Goal: Communication & Community: Answer question/provide support

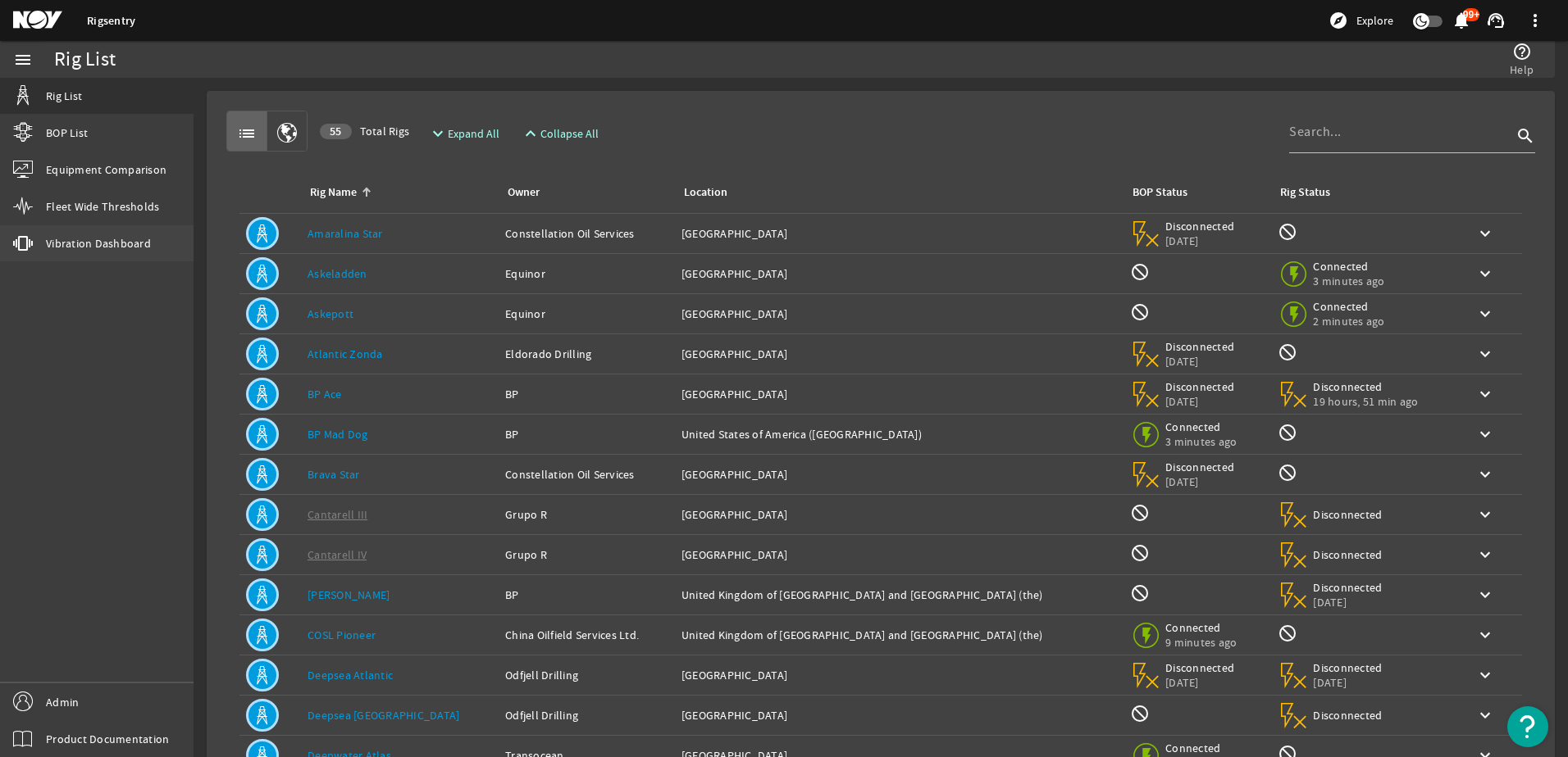
click at [129, 251] on link "vibration Vibration Dashboard" at bounding box center [97, 243] width 194 height 36
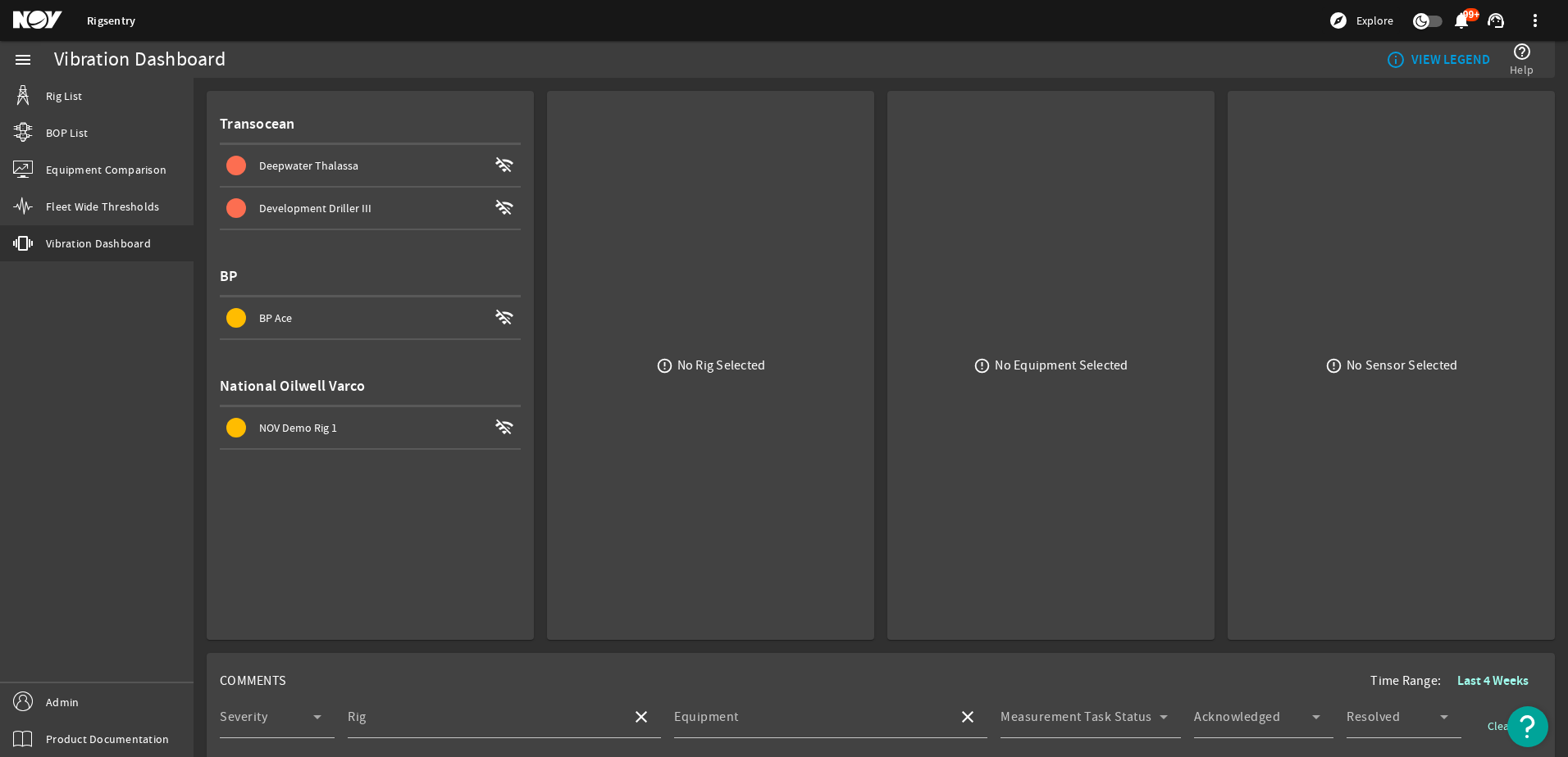
click at [395, 414] on span at bounding box center [370, 428] width 301 height 39
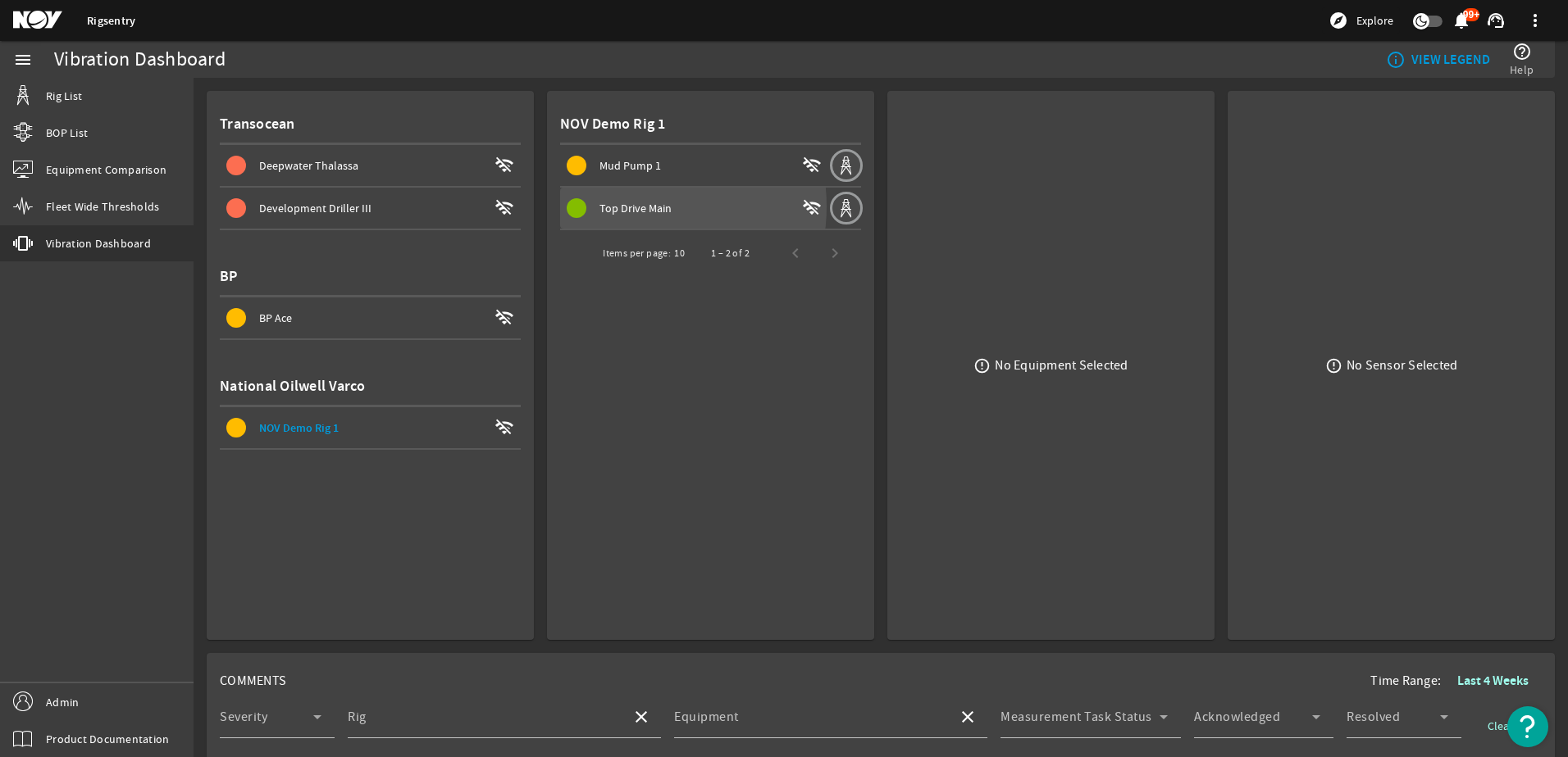
click at [621, 207] on span "Top Drive Main" at bounding box center [635, 208] width 72 height 15
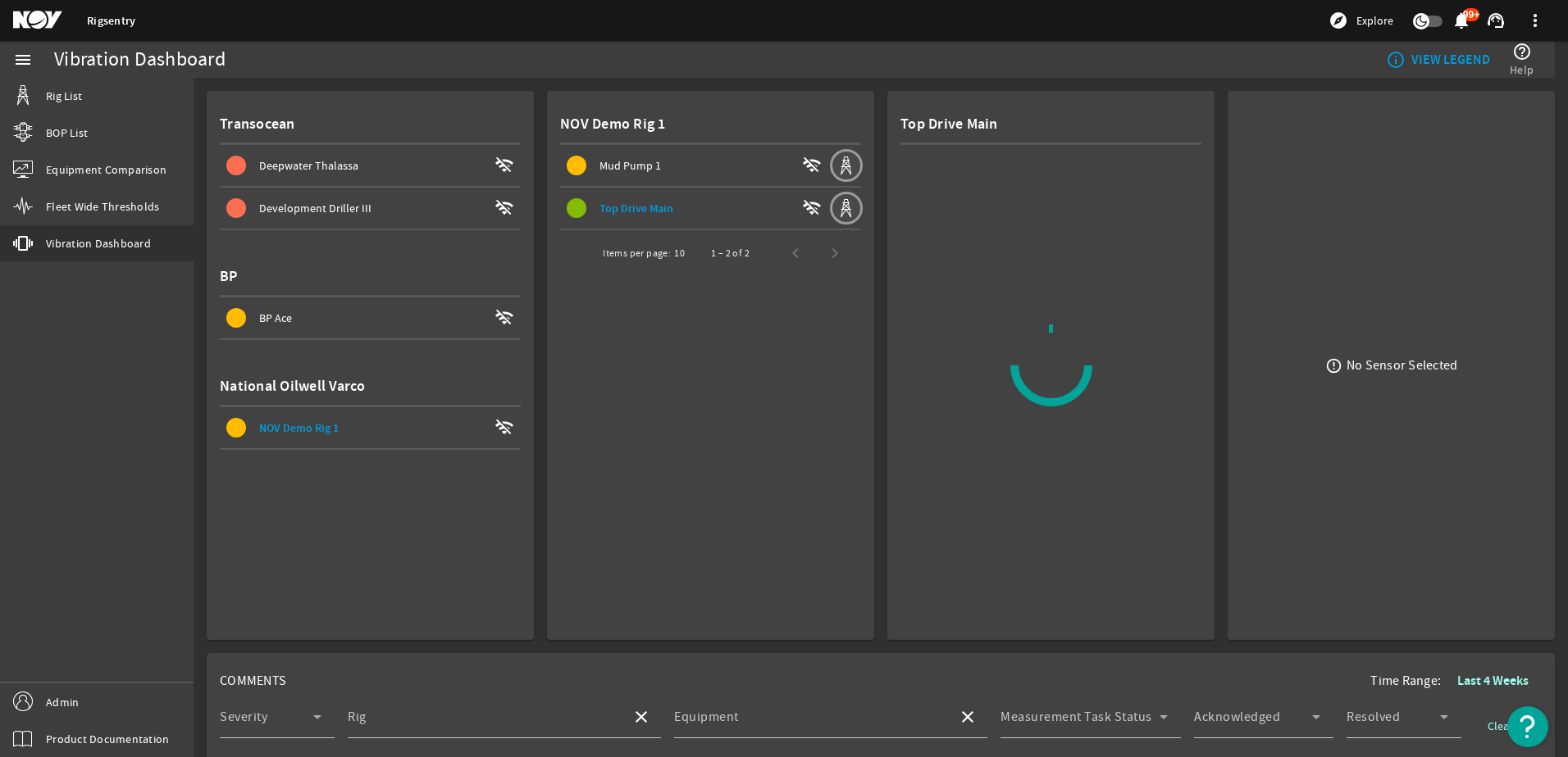
click at [621, 174] on span "Mud Pump 1 wifi_off" at bounding box center [697, 165] width 262 height 20
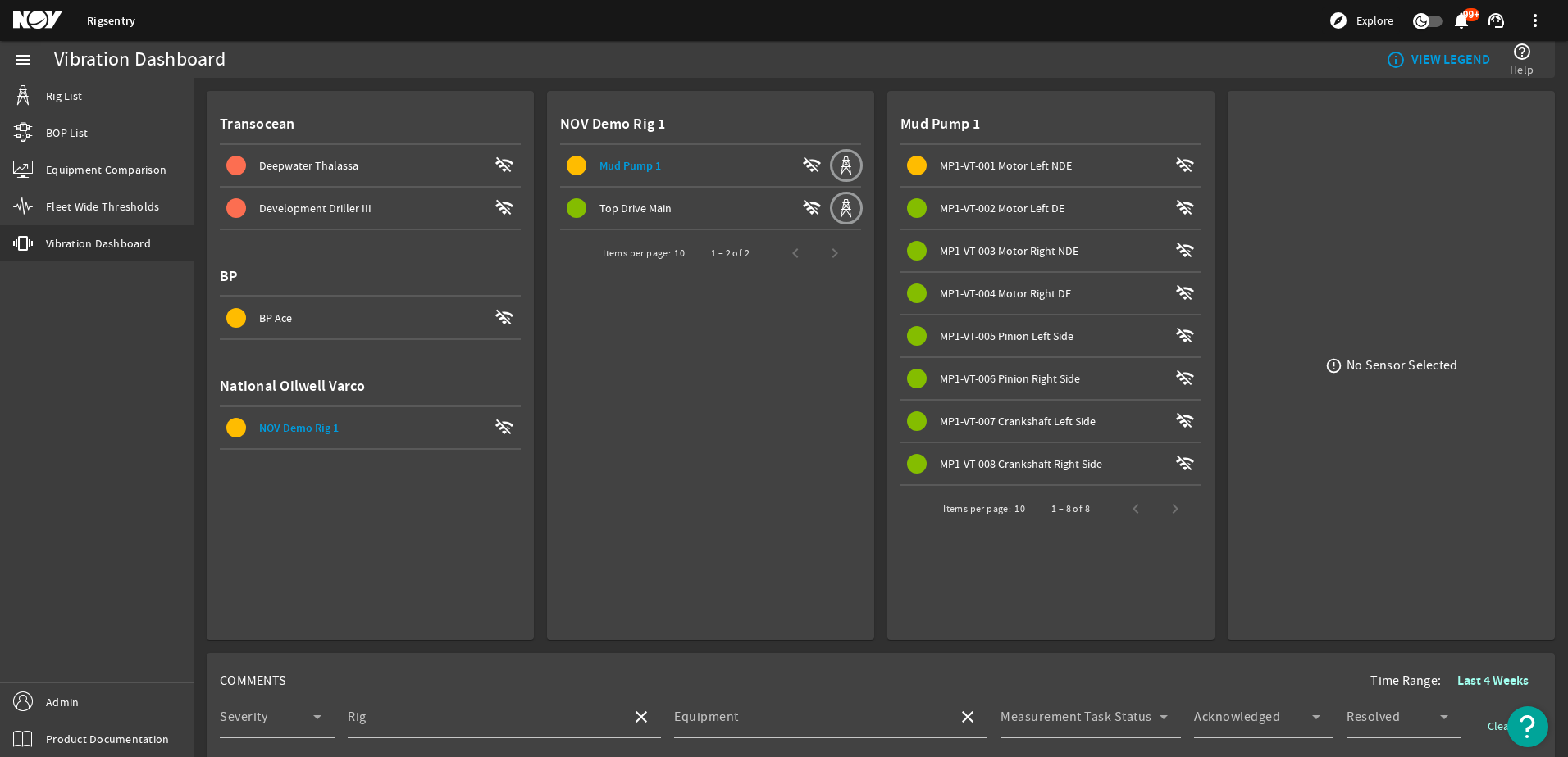
click at [1052, 174] on span "MP1-VT-001 Motor Left NDE wifi_off" at bounding box center [1054, 165] width 294 height 20
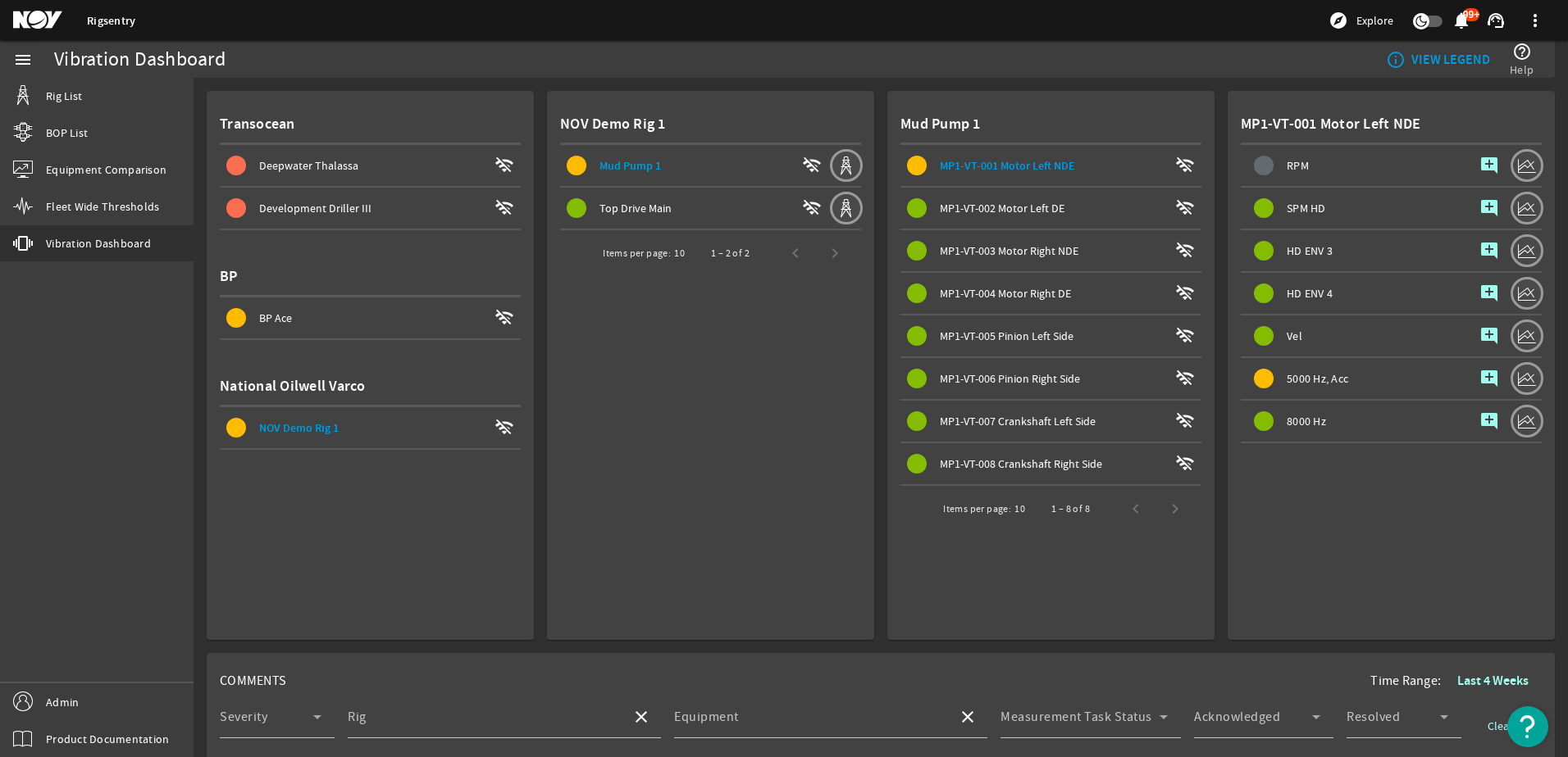
click at [1479, 377] on mat-icon "add_comment" at bounding box center [1489, 379] width 20 height 20
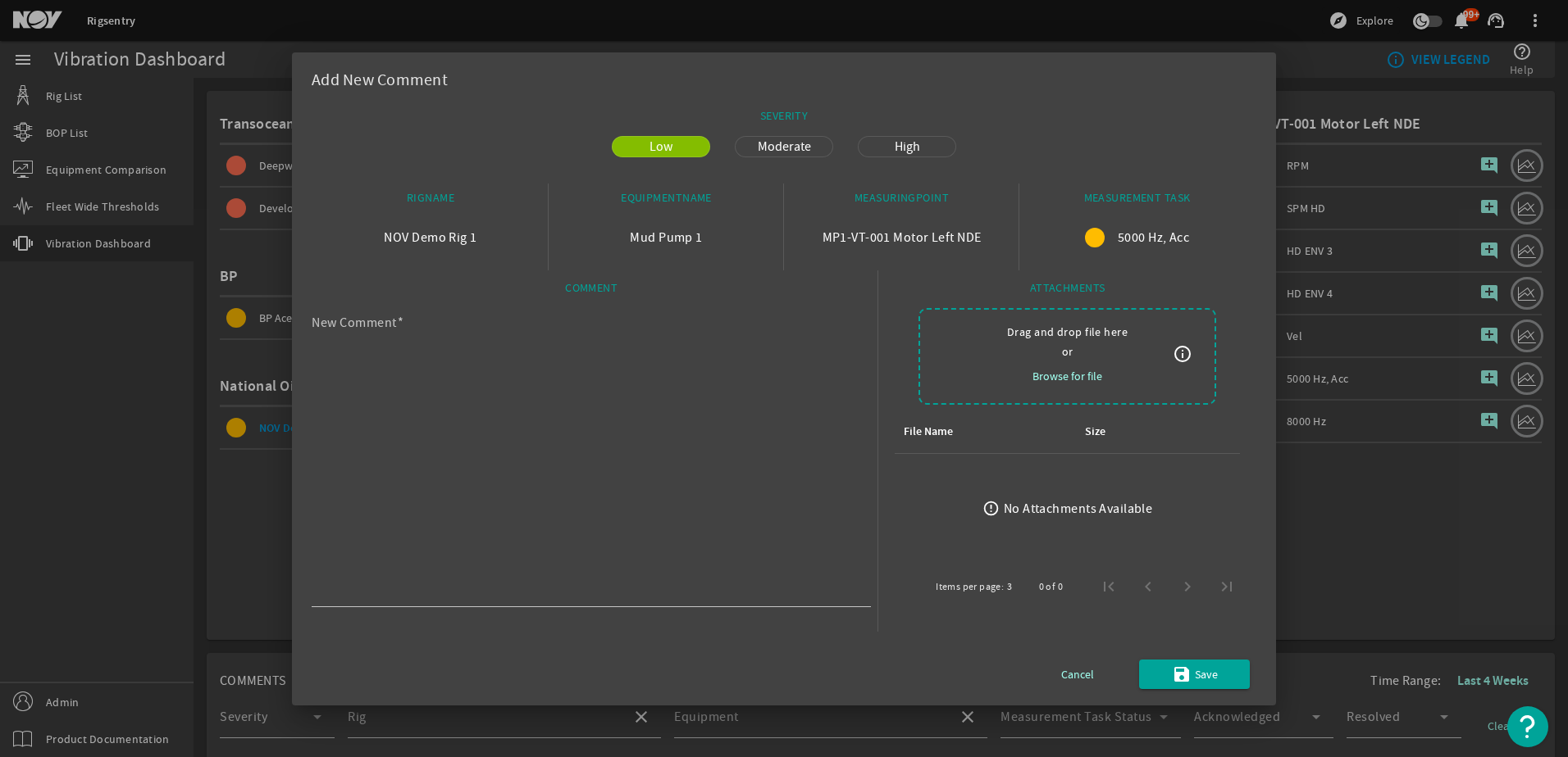
click at [779, 151] on span "Moderate" at bounding box center [784, 147] width 73 height 20
click at [685, 418] on textarea "New Comment" at bounding box center [584, 461] width 547 height 283
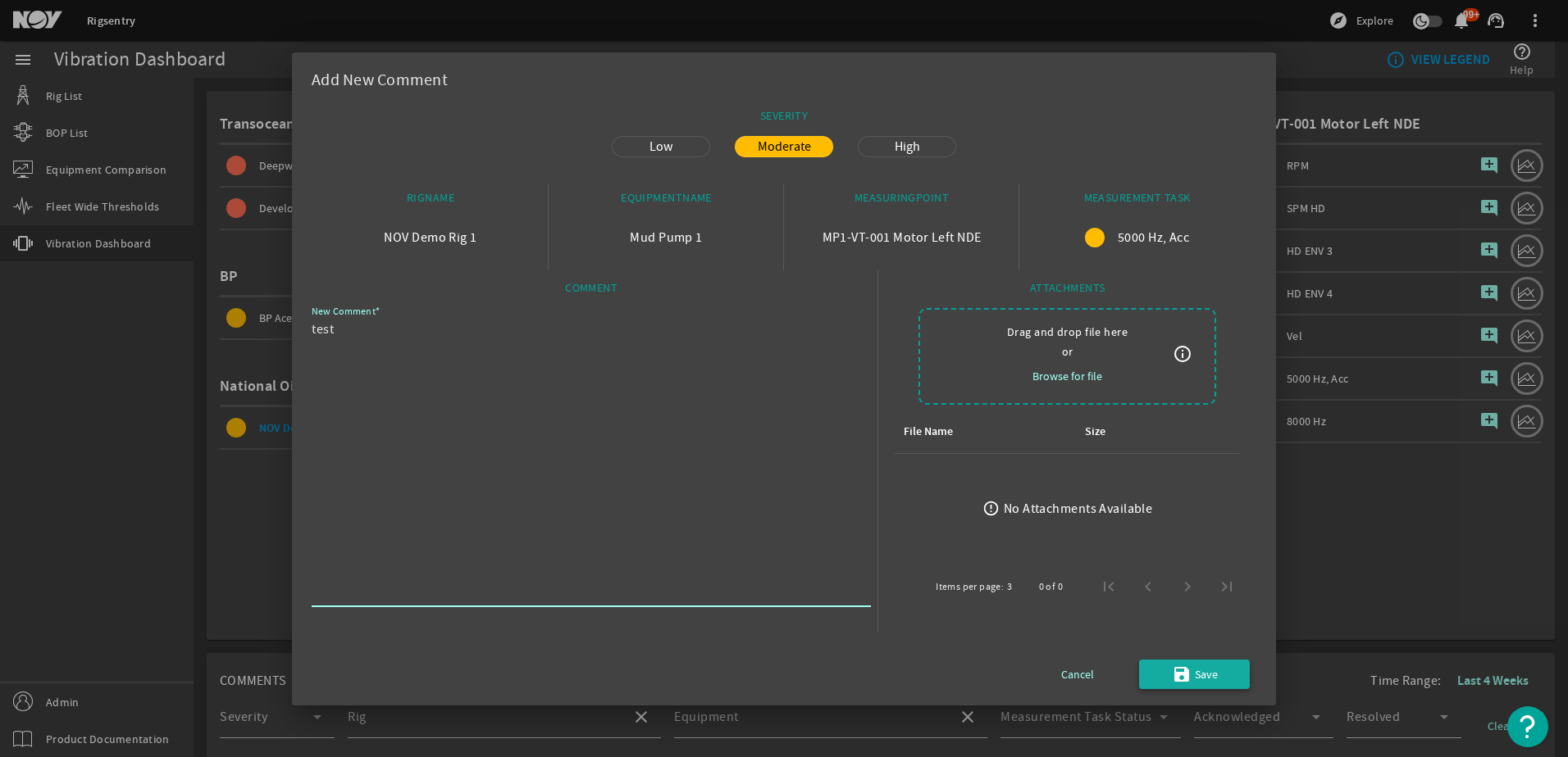
type textarea "test"
click at [1191, 675] on span "save Save" at bounding box center [1195, 674] width 46 height 20
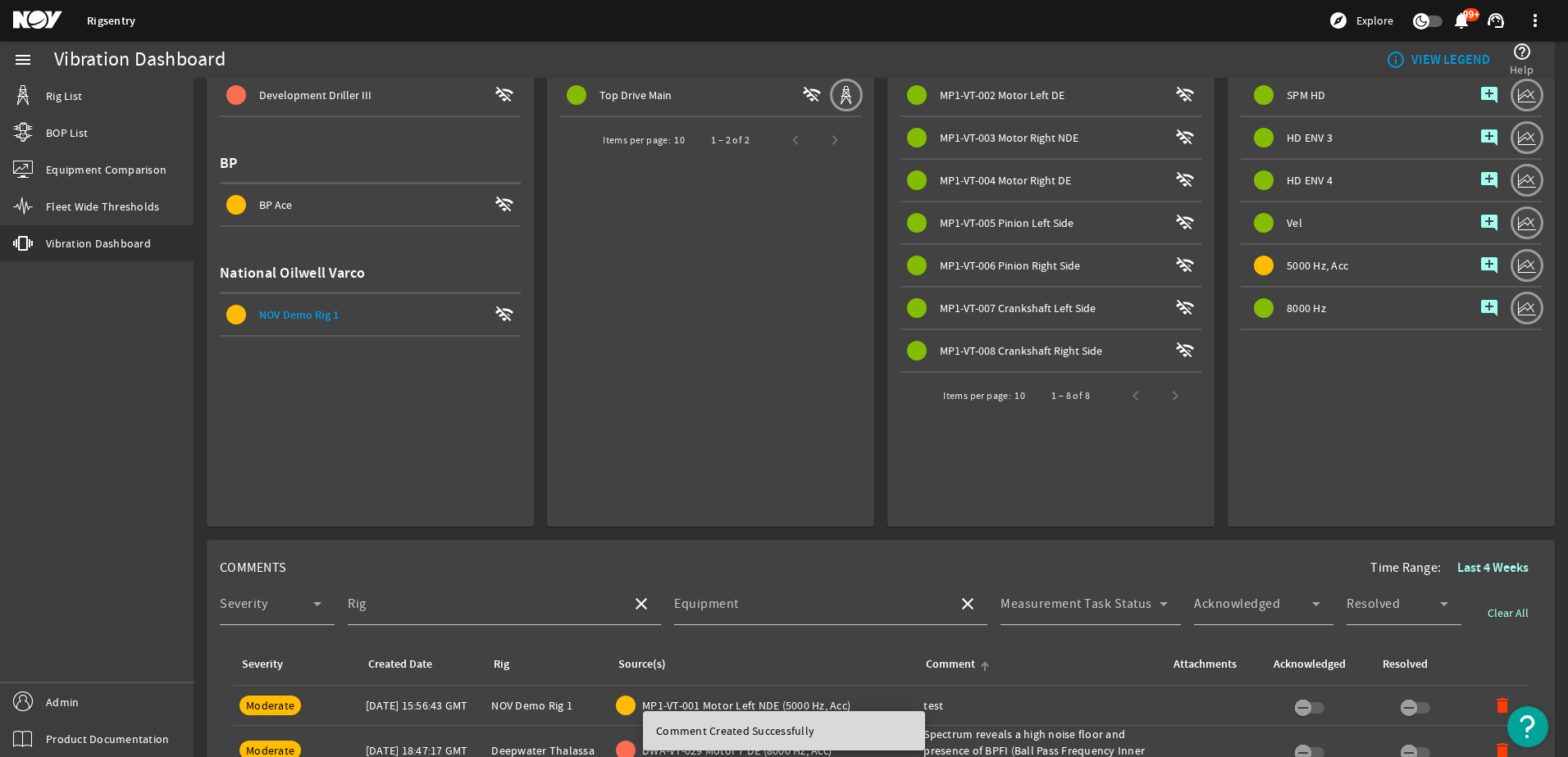
scroll to position [410, 0]
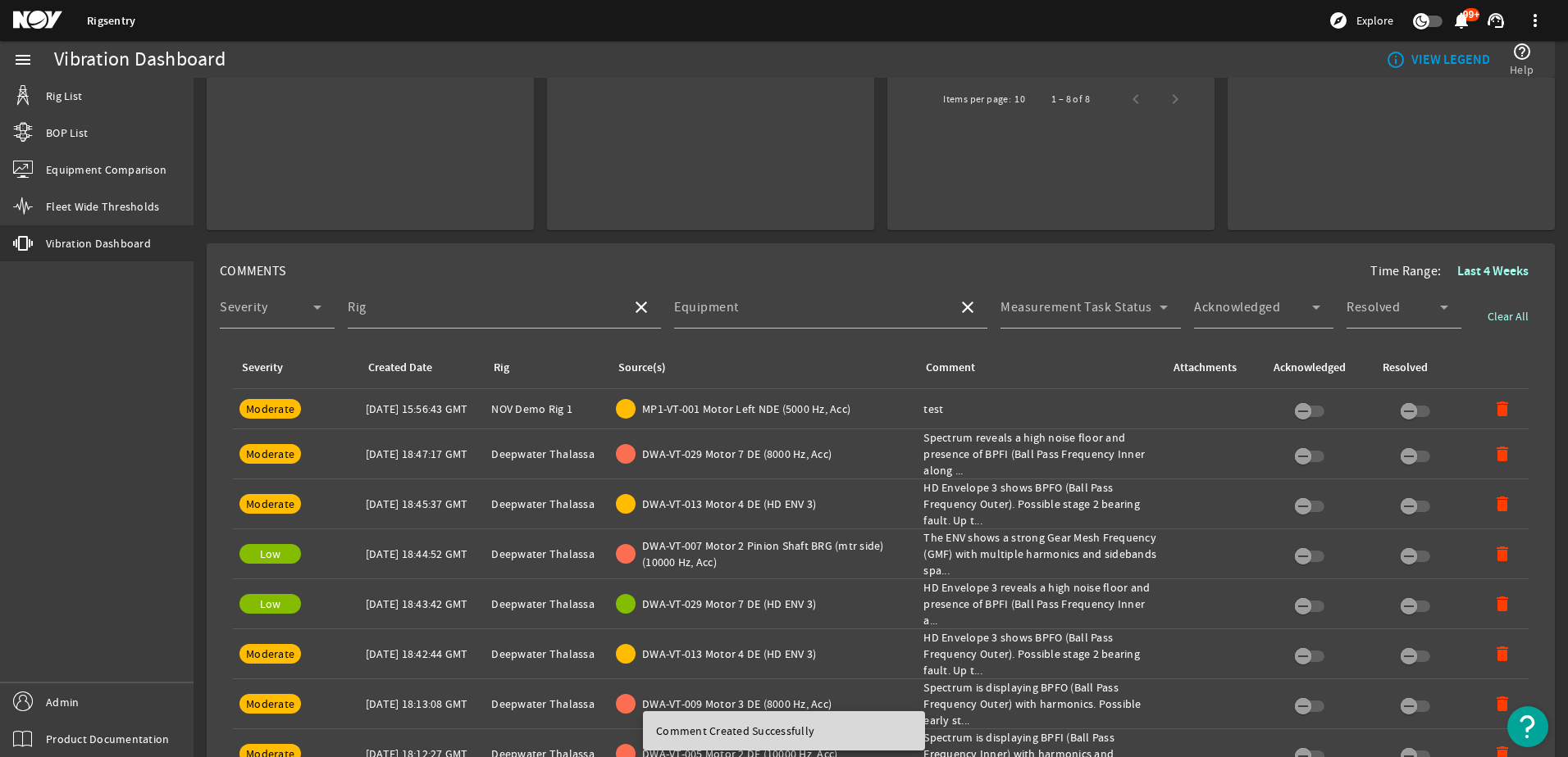
click at [851, 422] on td "Source(s): MP1-VT-001 Motor Left NDE (5000 Hz, Acc)" at bounding box center [763, 410] width 307 height 40
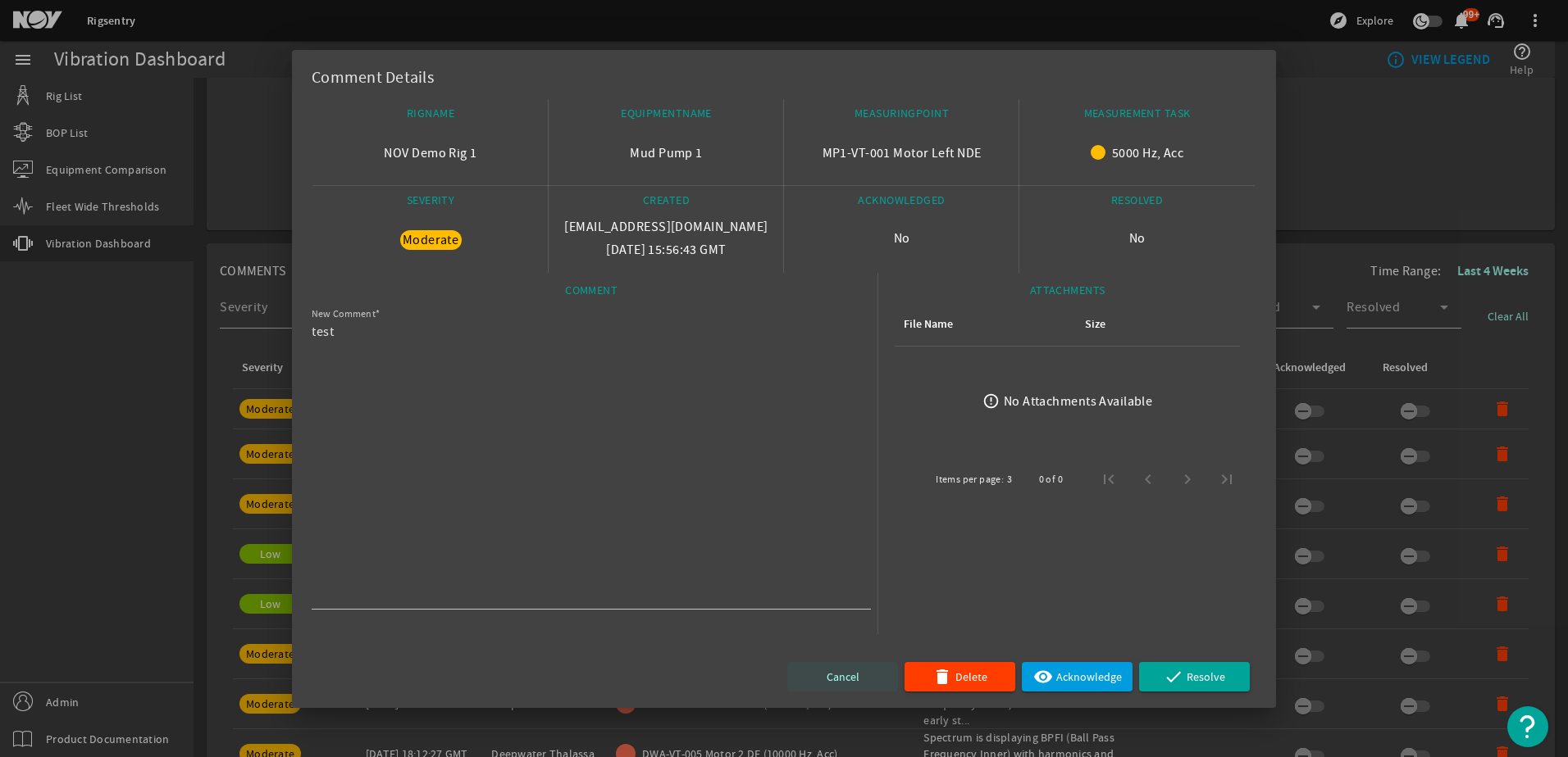
click at [849, 668] on span "Cancel" at bounding box center [842, 677] width 33 height 20
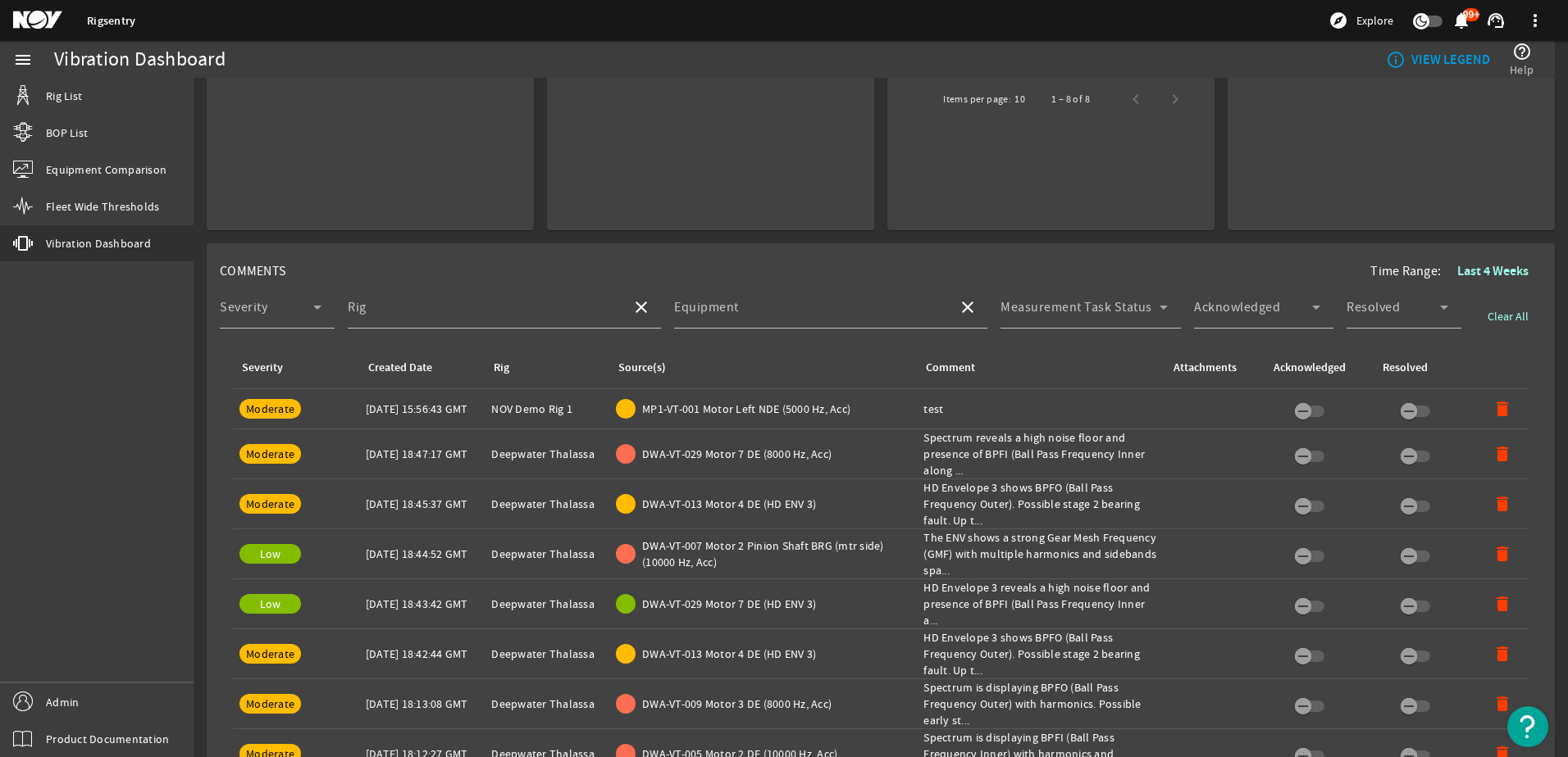
click at [762, 423] on td "Source(s): MP1-VT-001 Motor Left NDE (5000 Hz, Acc)" at bounding box center [763, 410] width 307 height 40
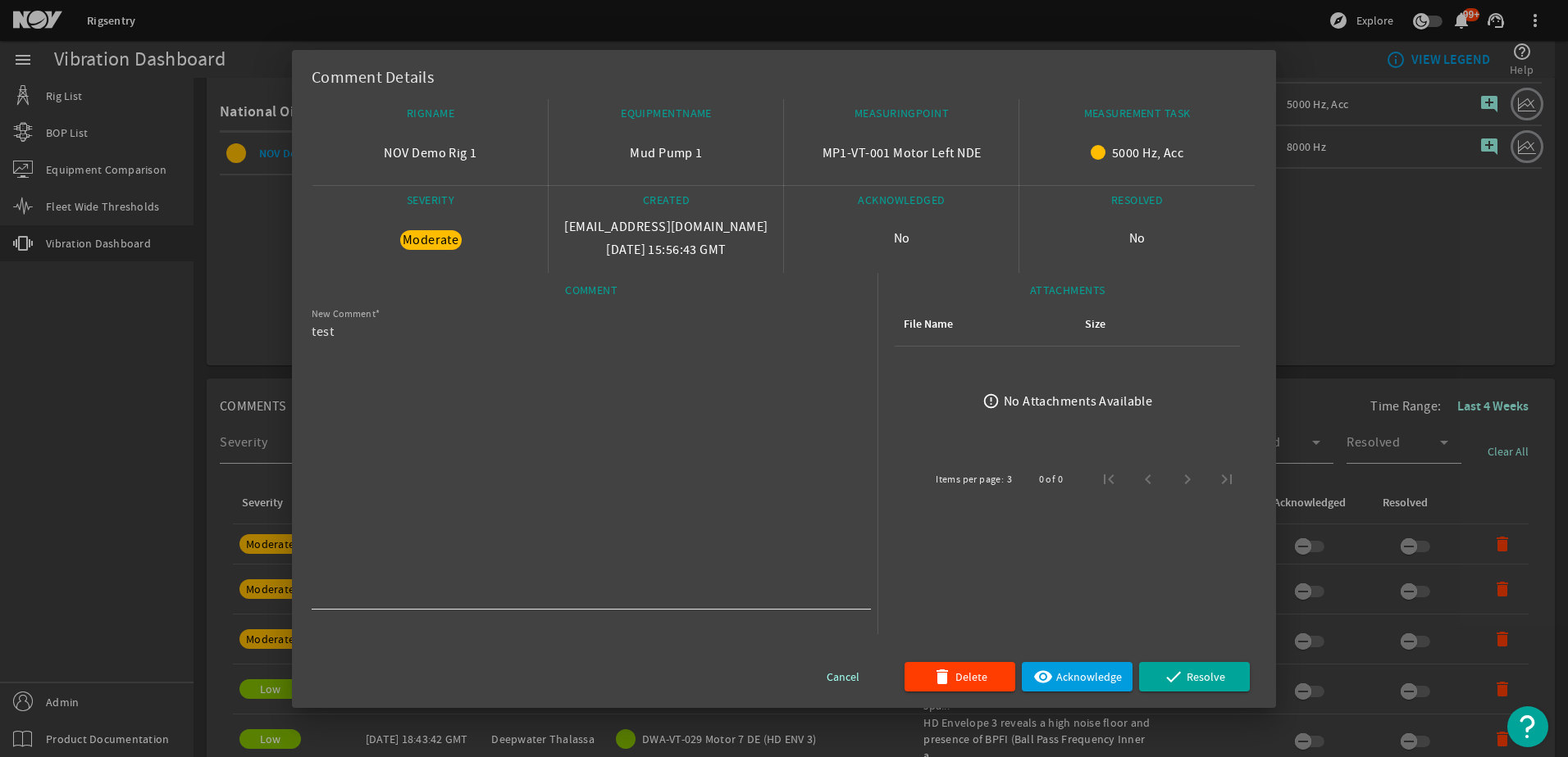
scroll to position [328, 0]
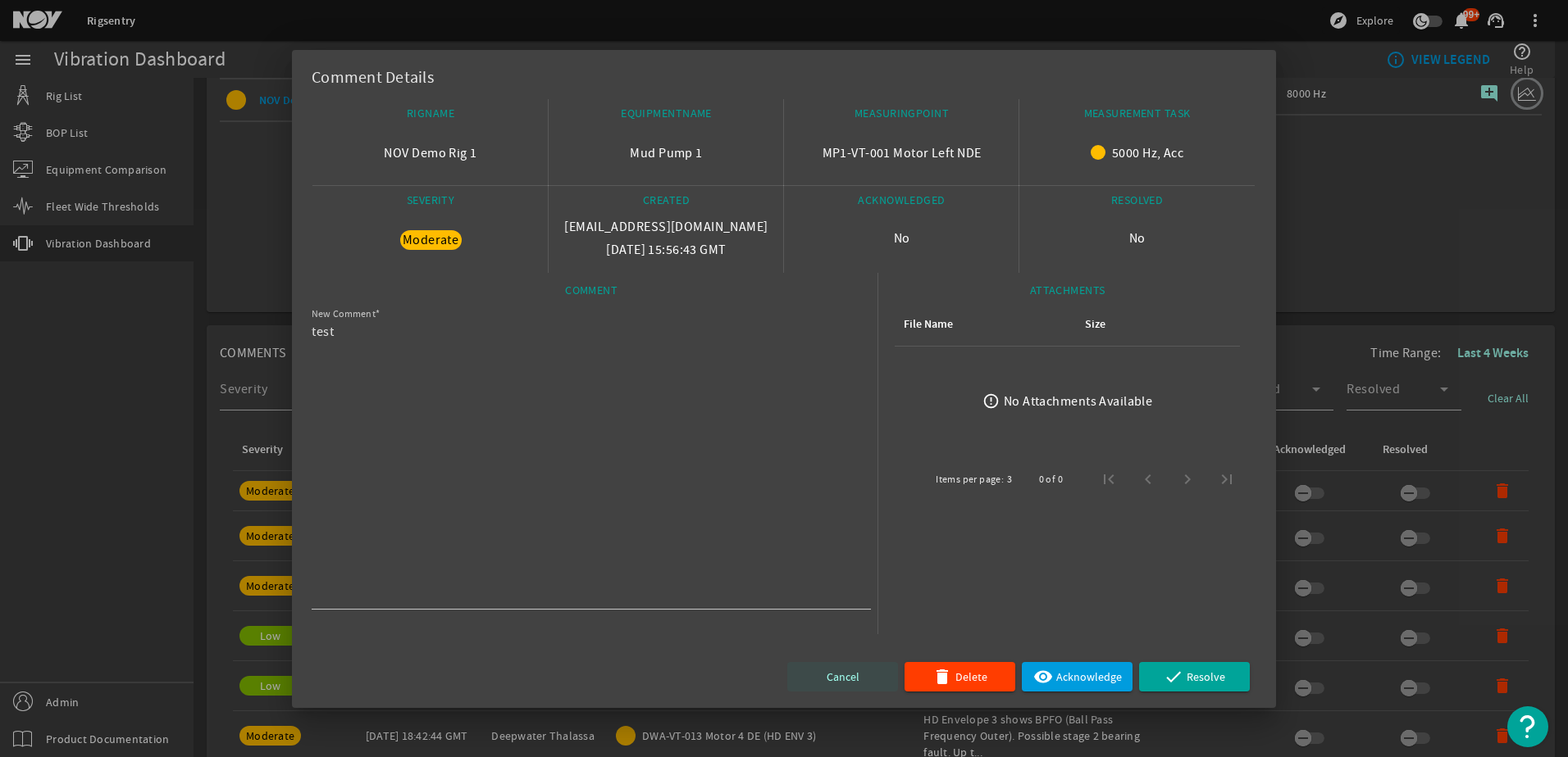
click at [851, 681] on span "Cancel" at bounding box center [842, 677] width 33 height 20
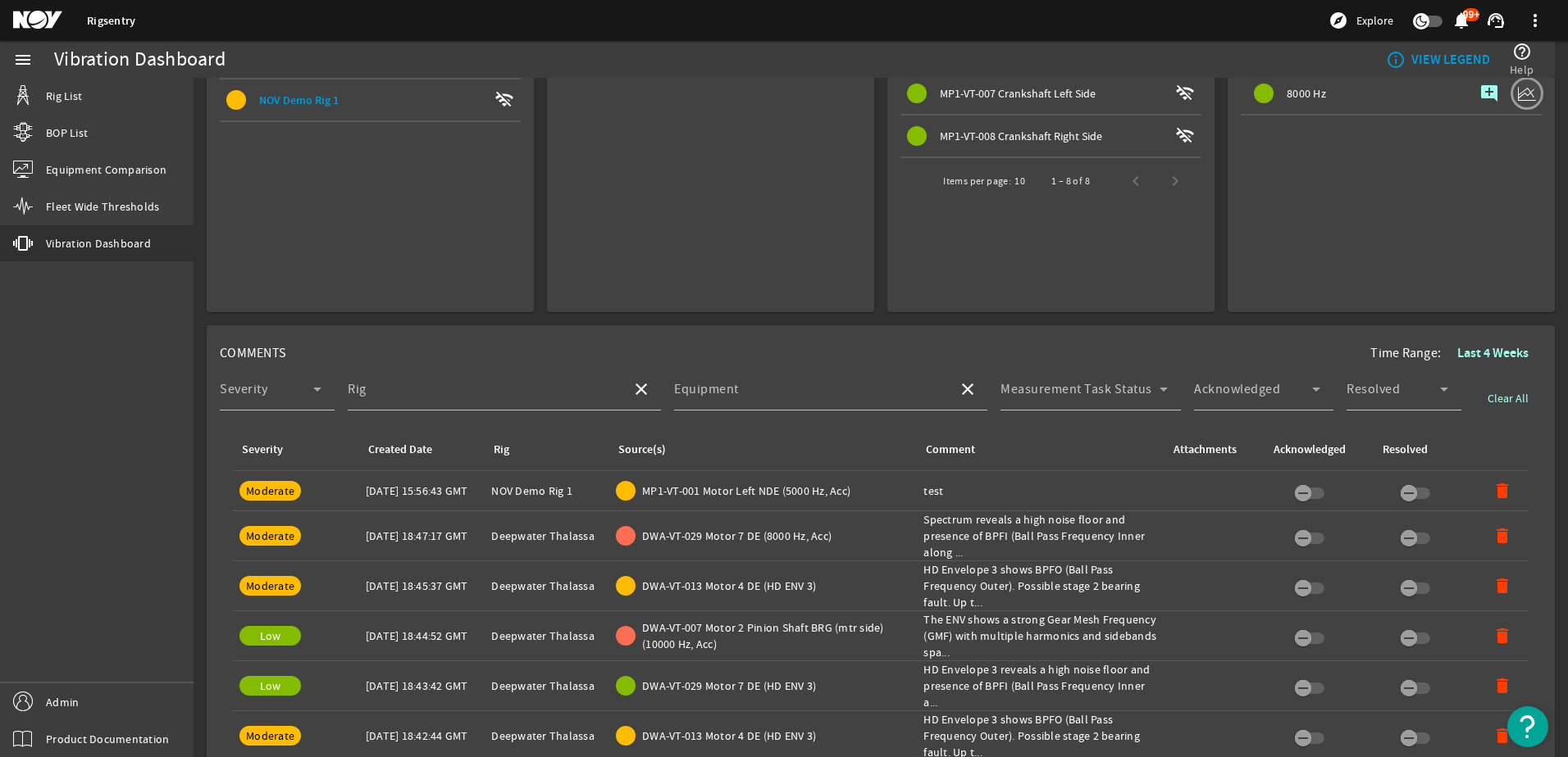
click at [774, 492] on span "MP1-VT-001 Motor Left NDE (5000 Hz, Acc)" at bounding box center [747, 490] width 209 height 17
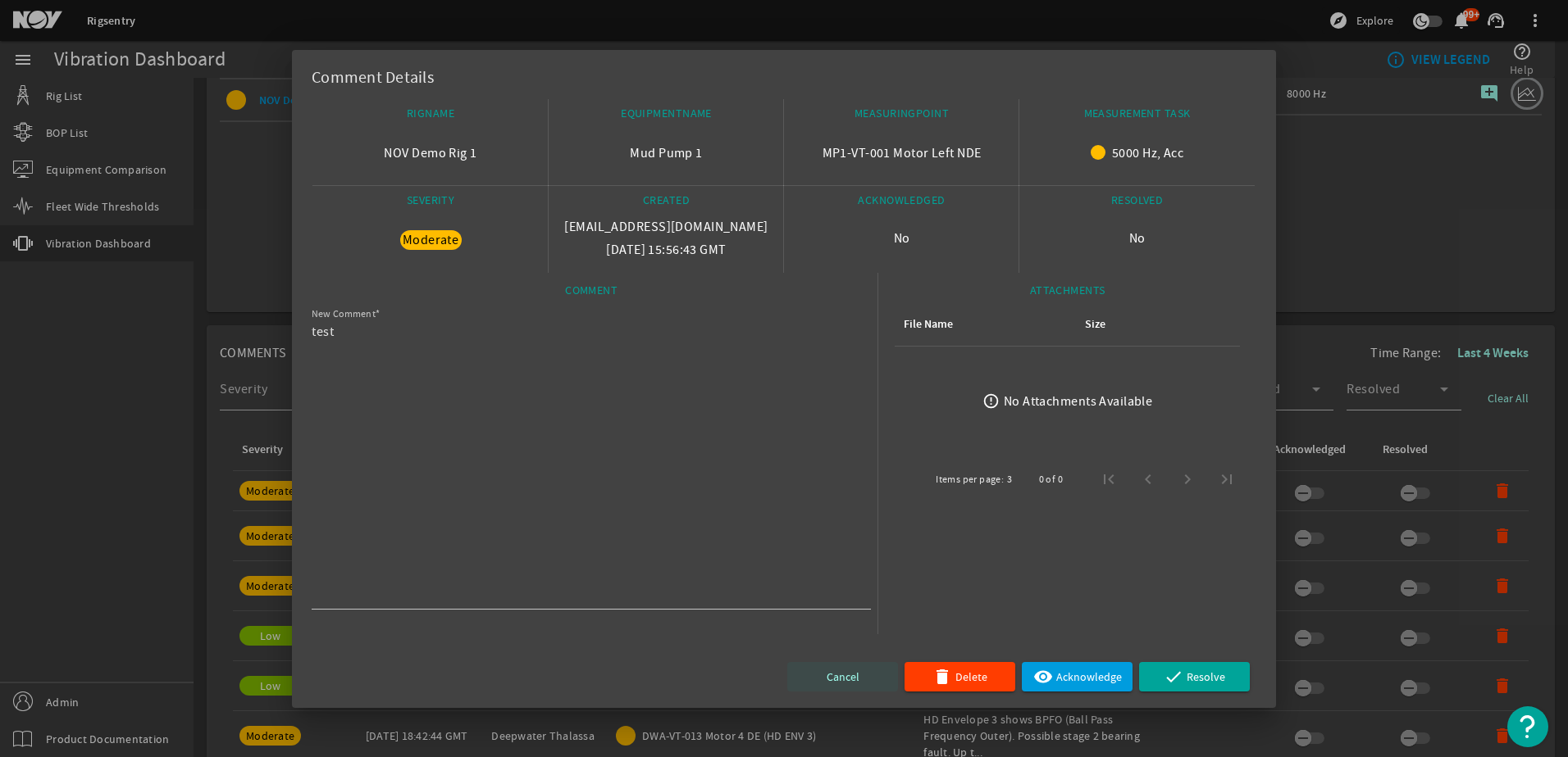
click at [833, 675] on span "Cancel" at bounding box center [842, 677] width 33 height 20
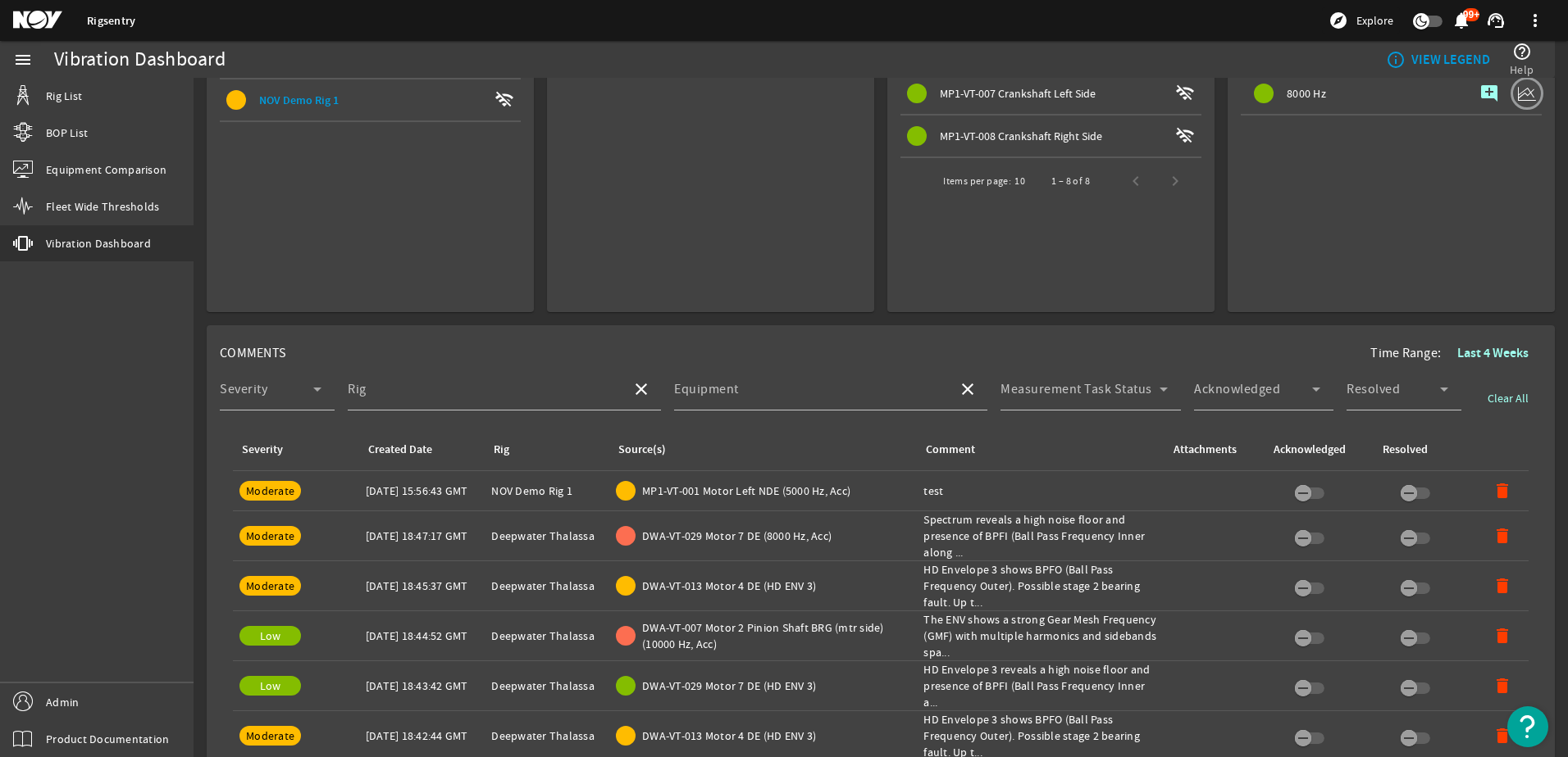
click at [719, 492] on span "MP1-VT-001 Motor Left NDE (5000 Hz, Acc)" at bounding box center [747, 490] width 209 height 17
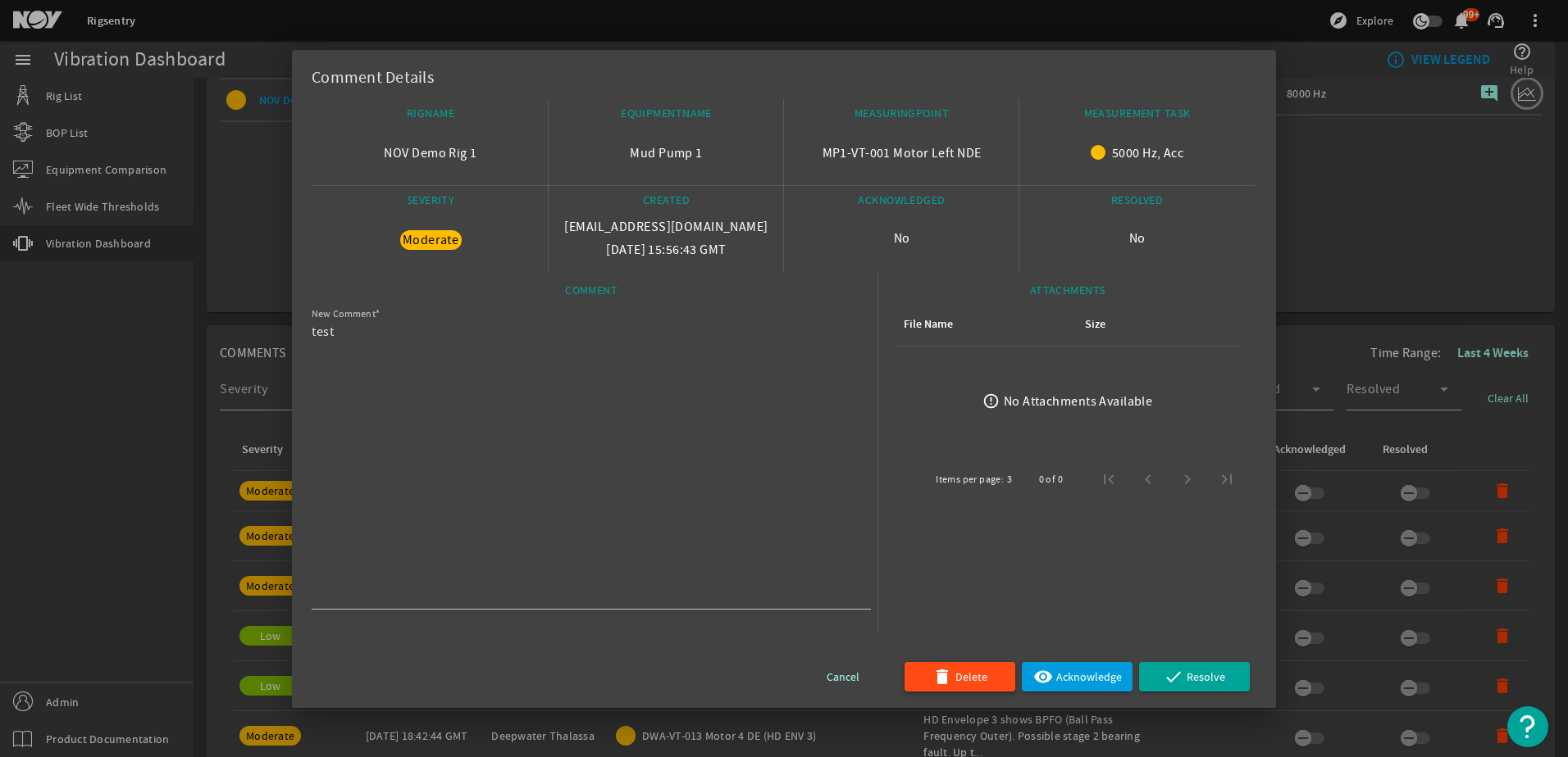
click at [921, 678] on span "button" at bounding box center [960, 677] width 110 height 39
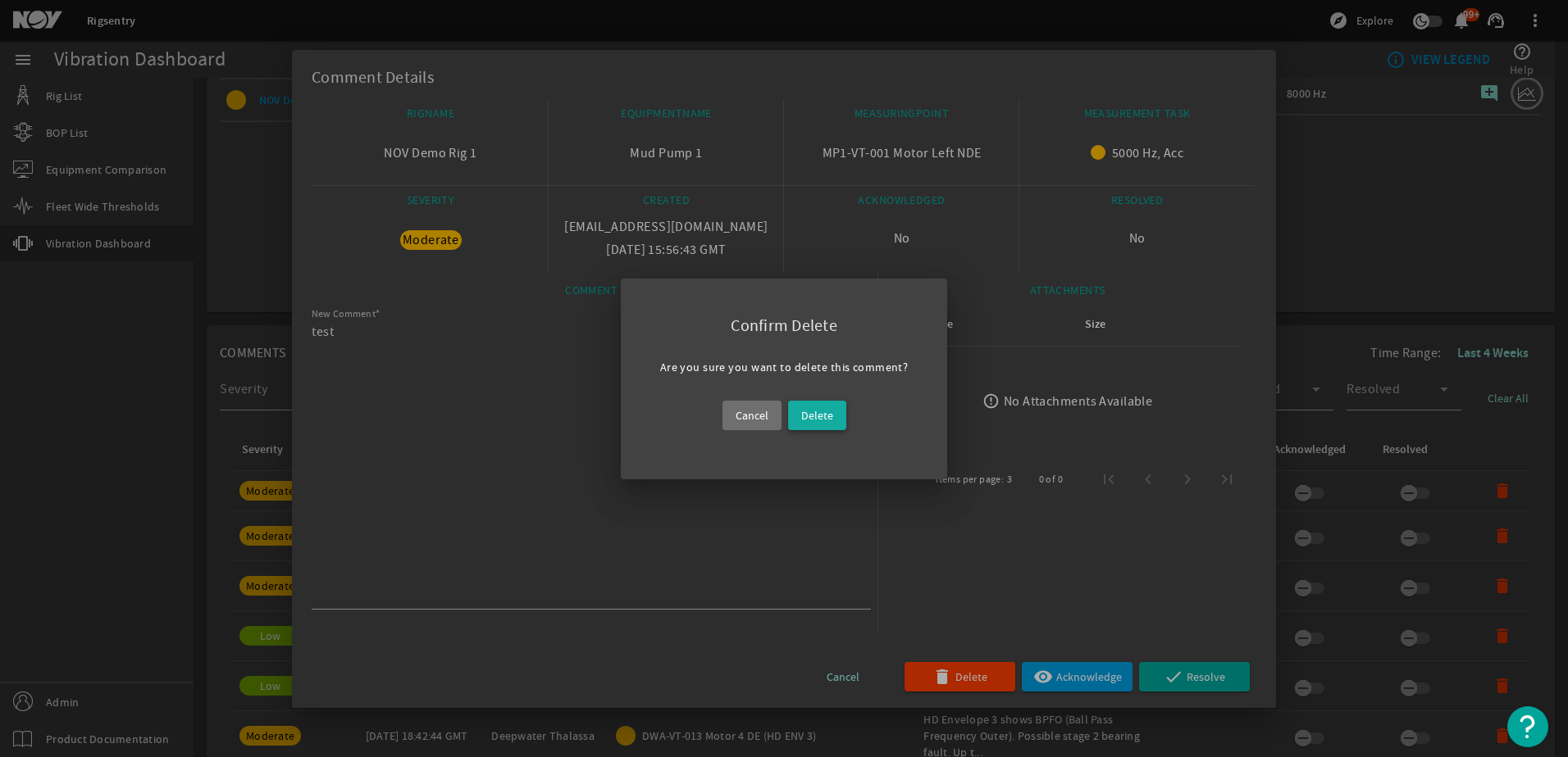
click at [812, 424] on button "Delete" at bounding box center [817, 415] width 58 height 30
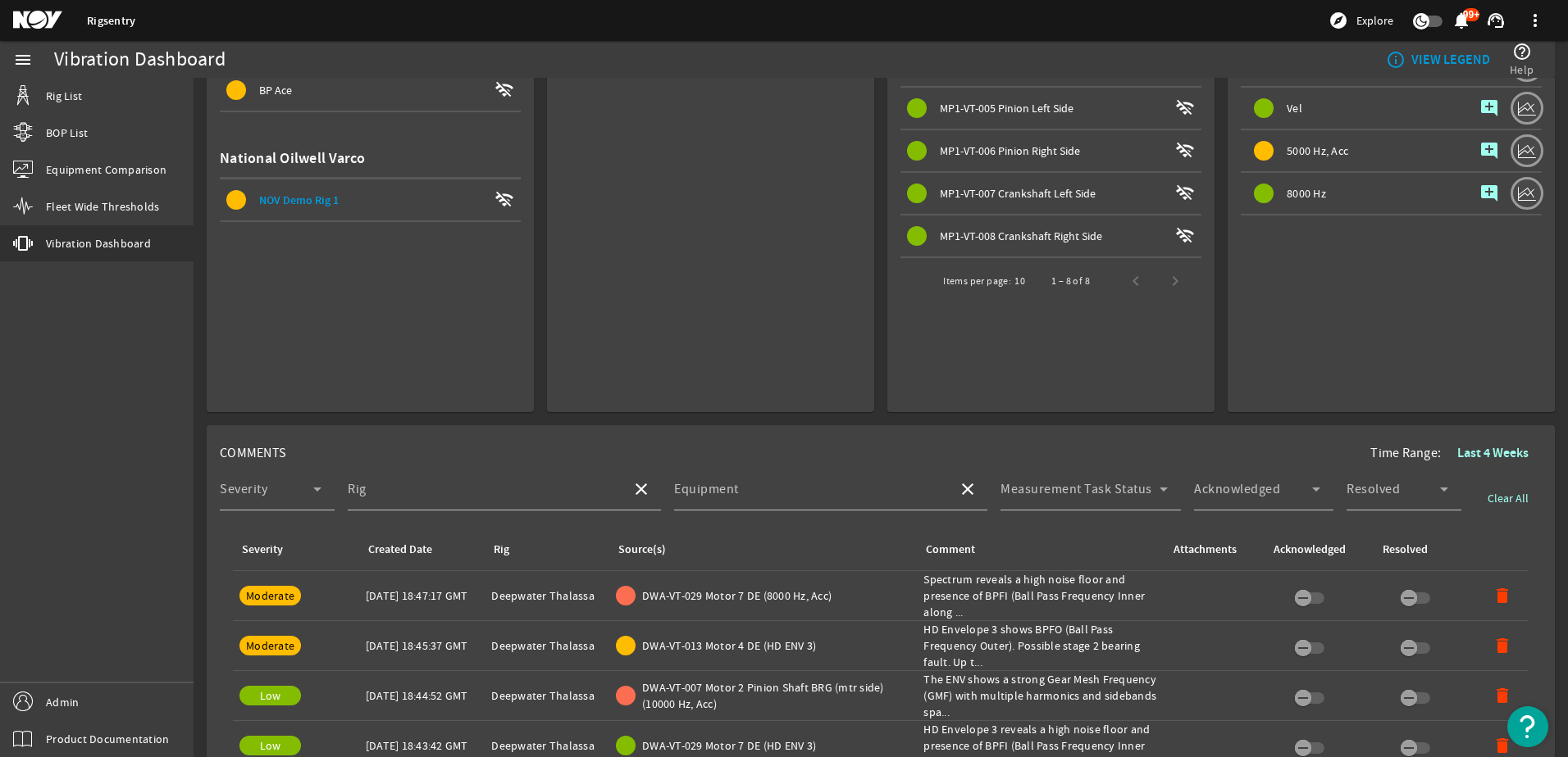
scroll to position [0, 0]
